Goal: Task Accomplishment & Management: Complete application form

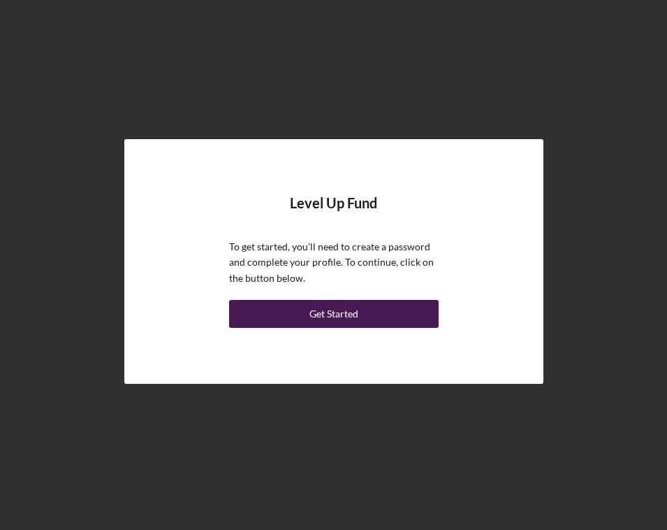
click at [294, 314] on button "Get Started" at bounding box center [334, 314] width 210 height 28
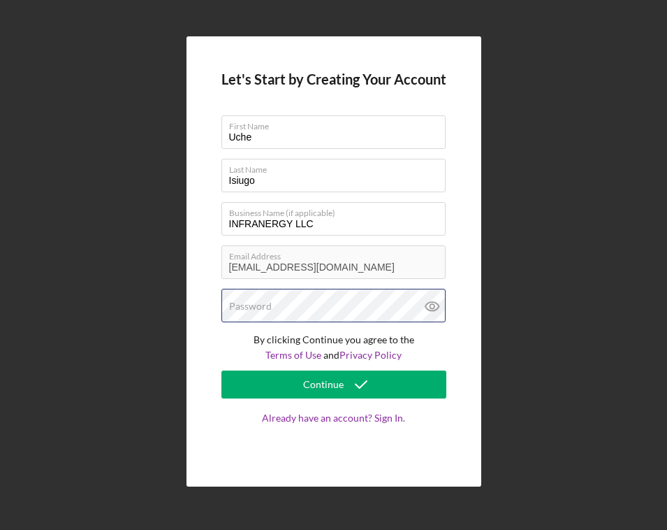
click at [295, 307] on div "Password" at bounding box center [333, 306] width 225 height 35
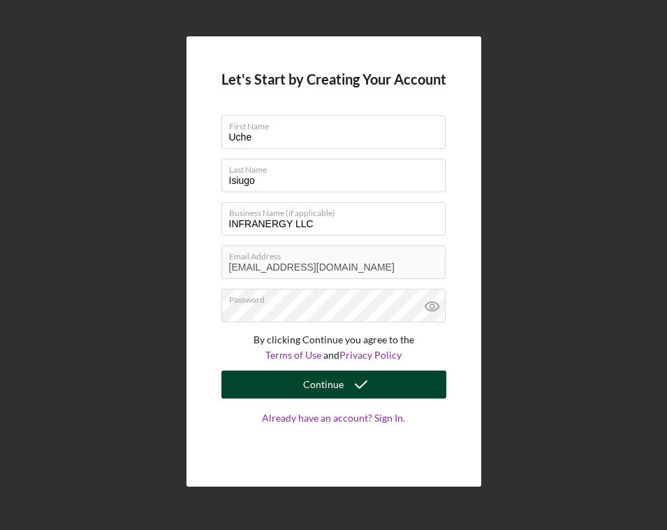
click at [287, 392] on button "Continue" at bounding box center [333, 384] width 225 height 28
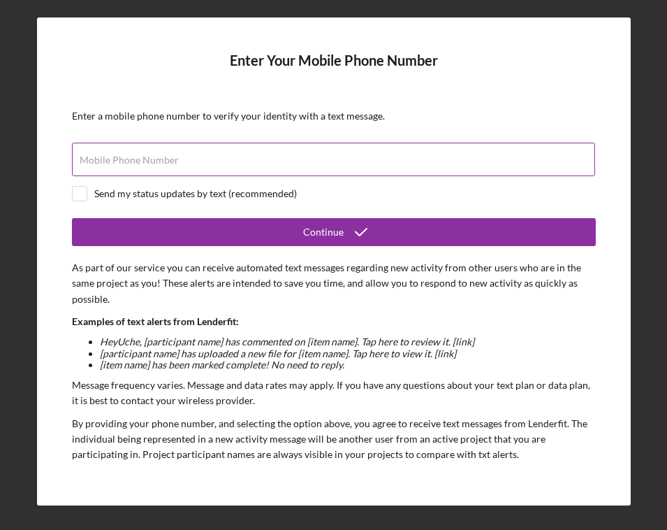
click at [277, 159] on input "Mobile Phone Number" at bounding box center [333, 160] width 523 height 34
type input "[PHONE_NUMBER]"
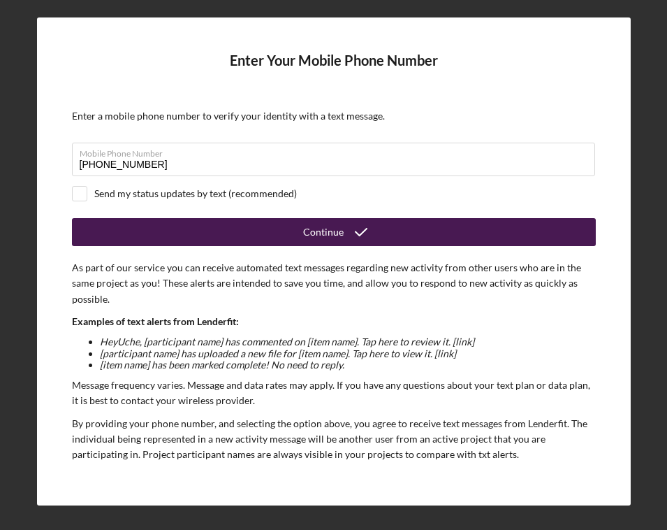
click at [113, 227] on button "Continue" at bounding box center [334, 232] width 524 height 28
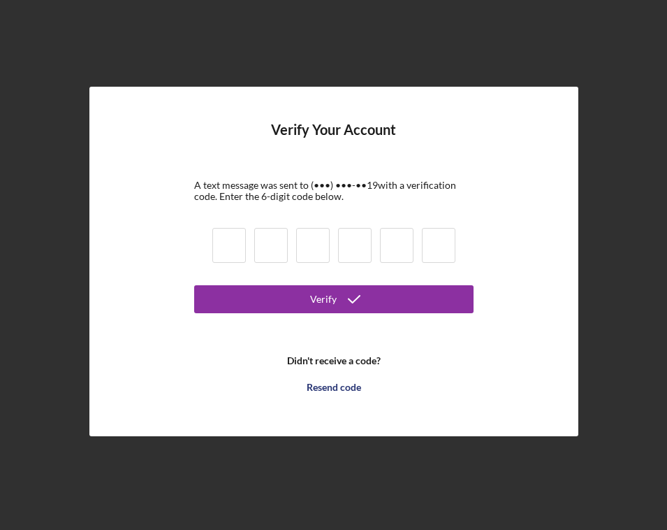
click at [231, 244] on input at bounding box center [229, 245] width 34 height 35
type input "6"
type input "5"
type input "3"
type input "0"
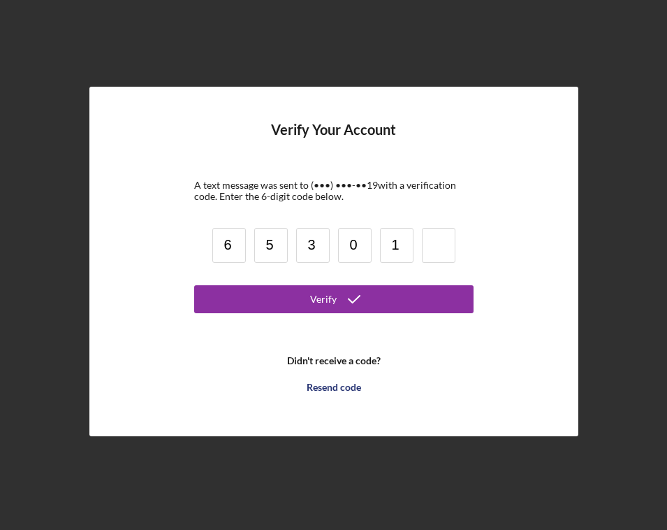
type input "1"
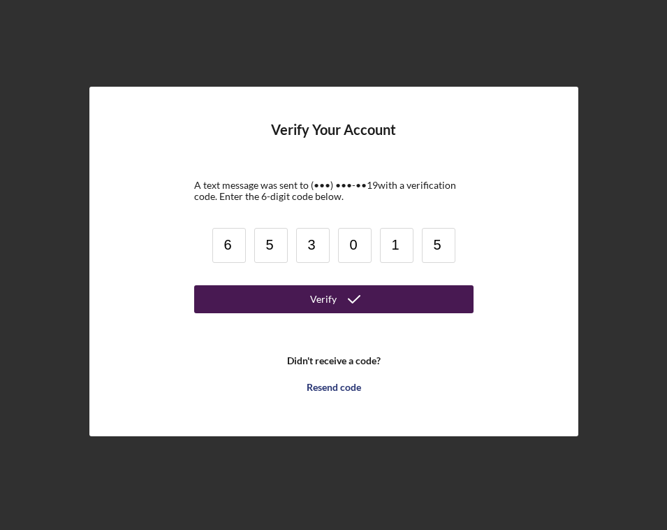
type input "5"
click at [218, 293] on button "Verify" at bounding box center [333, 299] width 279 height 28
